Goal: Transaction & Acquisition: Book appointment/travel/reservation

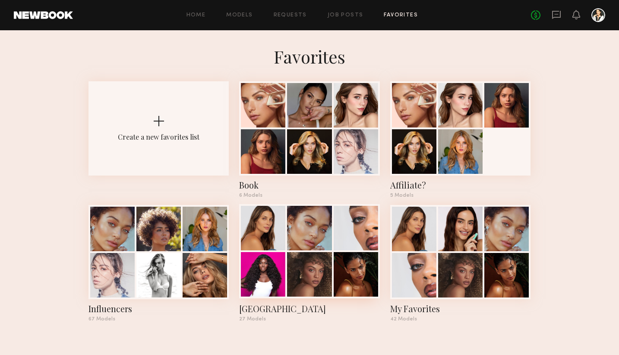
click at [313, 287] on div at bounding box center [309, 274] width 44 height 44
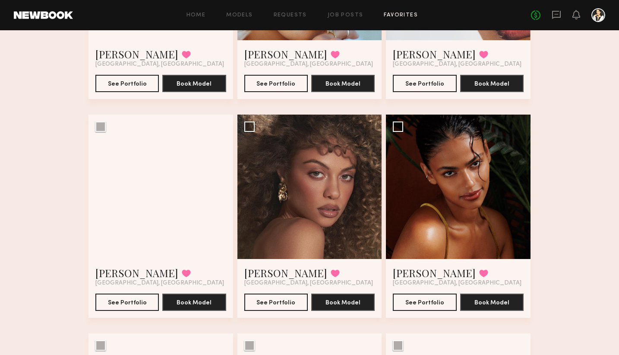
scroll to position [205, 0]
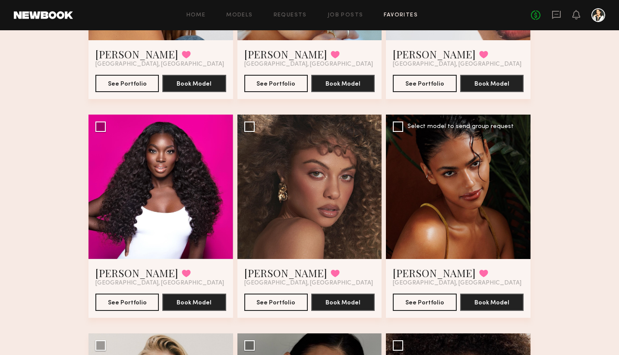
click at [454, 204] on div at bounding box center [458, 186] width 145 height 145
click at [420, 306] on button "See Portfolio" at bounding box center [424, 301] width 63 height 17
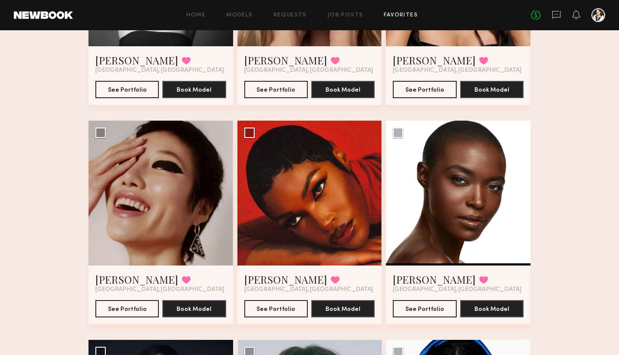
scroll to position [1295, 0]
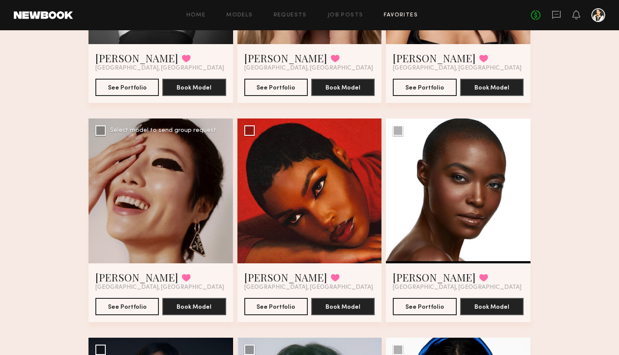
click at [177, 193] on div at bounding box center [161, 190] width 145 height 145
click at [122, 304] on button "See Portfolio" at bounding box center [126, 305] width 63 height 17
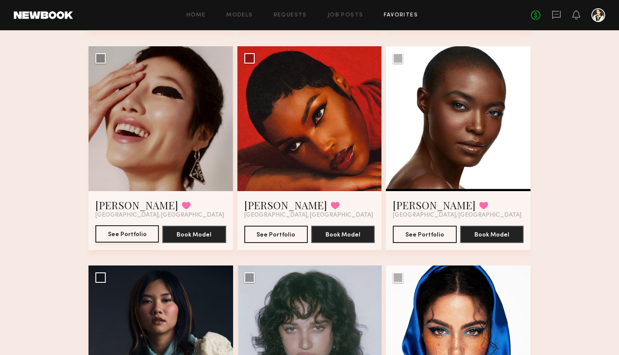
scroll to position [1348, 0]
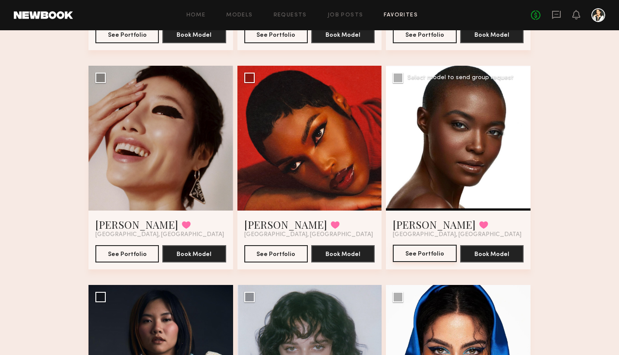
click at [427, 252] on button "See Portfolio" at bounding box center [424, 252] width 63 height 17
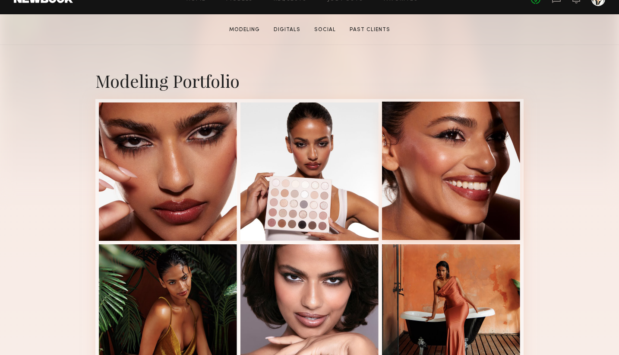
scroll to position [155, 0]
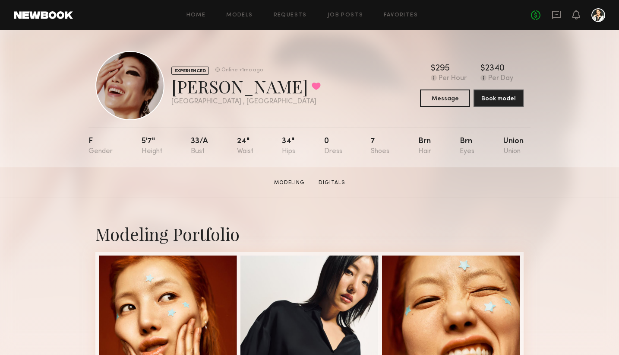
click at [125, 85] on div at bounding box center [129, 85] width 69 height 69
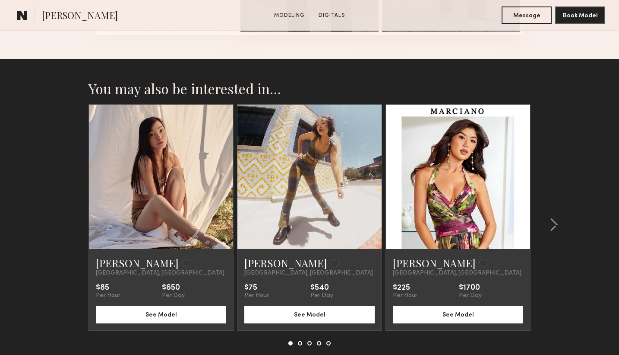
scroll to position [1206, 0]
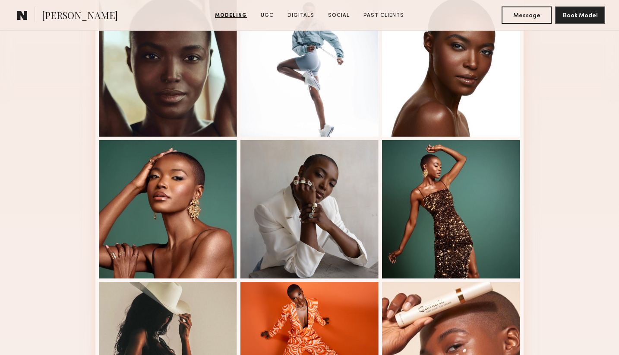
scroll to position [257, 0]
drag, startPoint x: 165, startPoint y: 196, endPoint x: 638, endPoint y: 329, distance: 491.3
drag, startPoint x: 181, startPoint y: 201, endPoint x: 643, endPoint y: 327, distance: 478.5
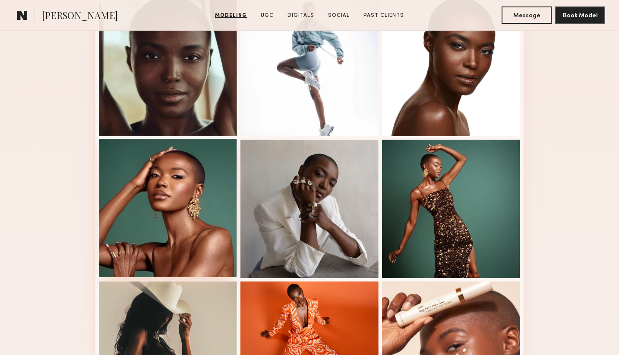
click at [199, 177] on div at bounding box center [168, 208] width 138 height 138
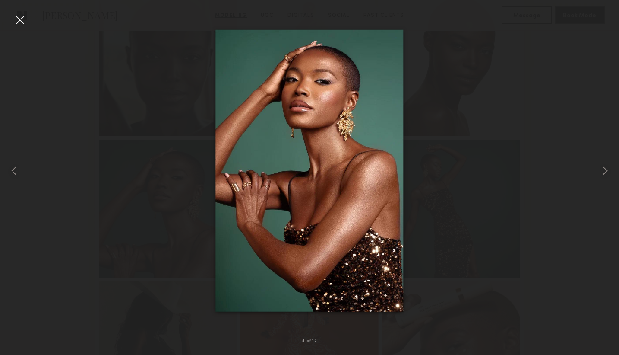
click at [20, 21] on div at bounding box center [20, 20] width 14 height 14
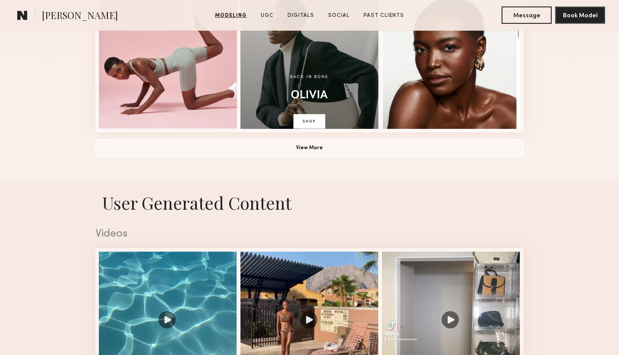
scroll to position [691, 0]
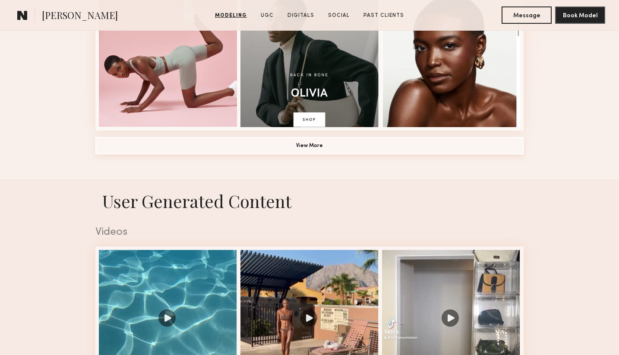
click at [311, 144] on button "View More" at bounding box center [309, 145] width 428 height 17
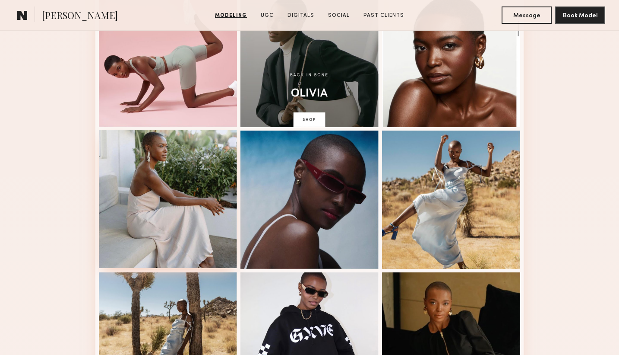
click at [188, 196] on div at bounding box center [168, 199] width 138 height 138
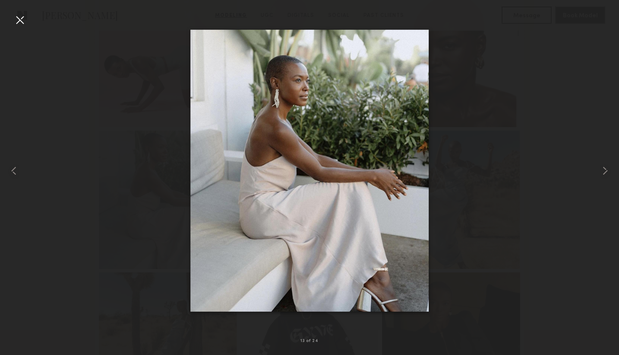
click at [19, 20] on div at bounding box center [20, 20] width 14 height 14
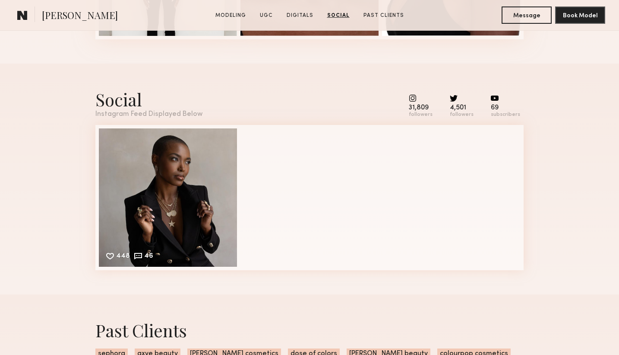
scroll to position [2710, 0]
